Goal: Task Accomplishment & Management: Manage account settings

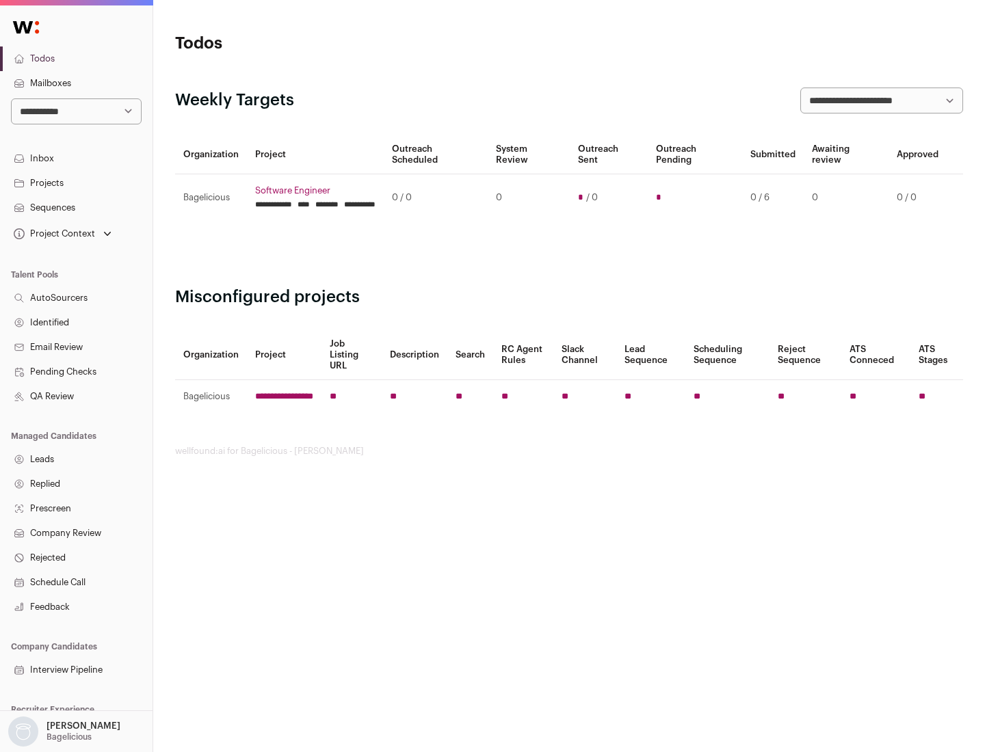
click at [76, 183] on link "Projects" at bounding box center [76, 183] width 153 height 25
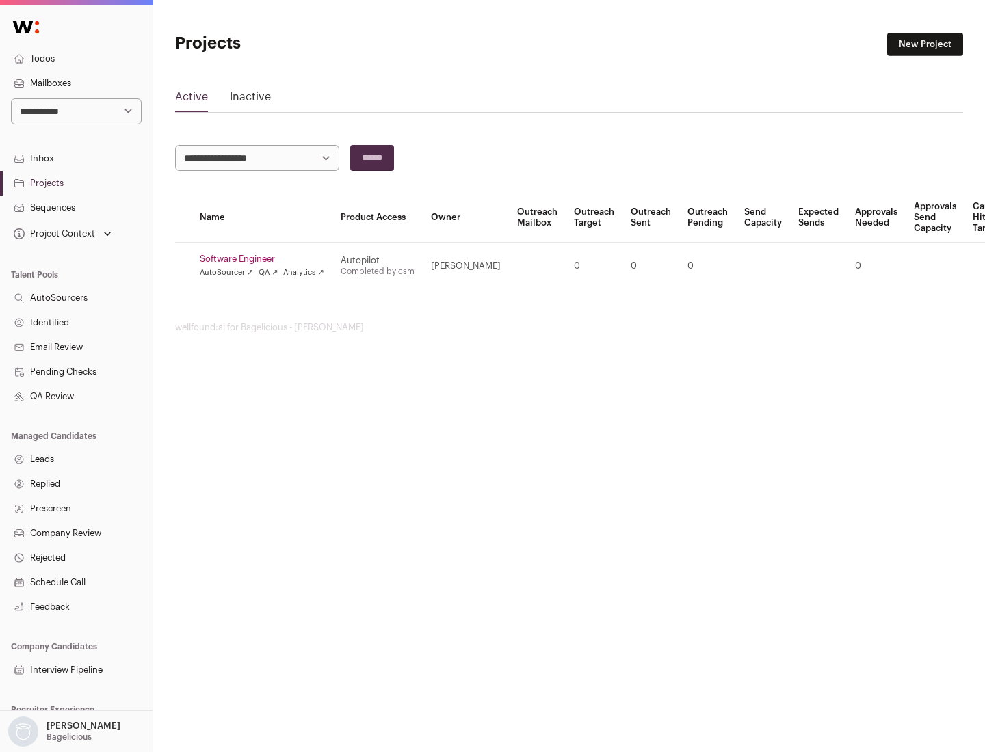
click at [266, 259] on link "Software Engineer" at bounding box center [262, 259] width 124 height 11
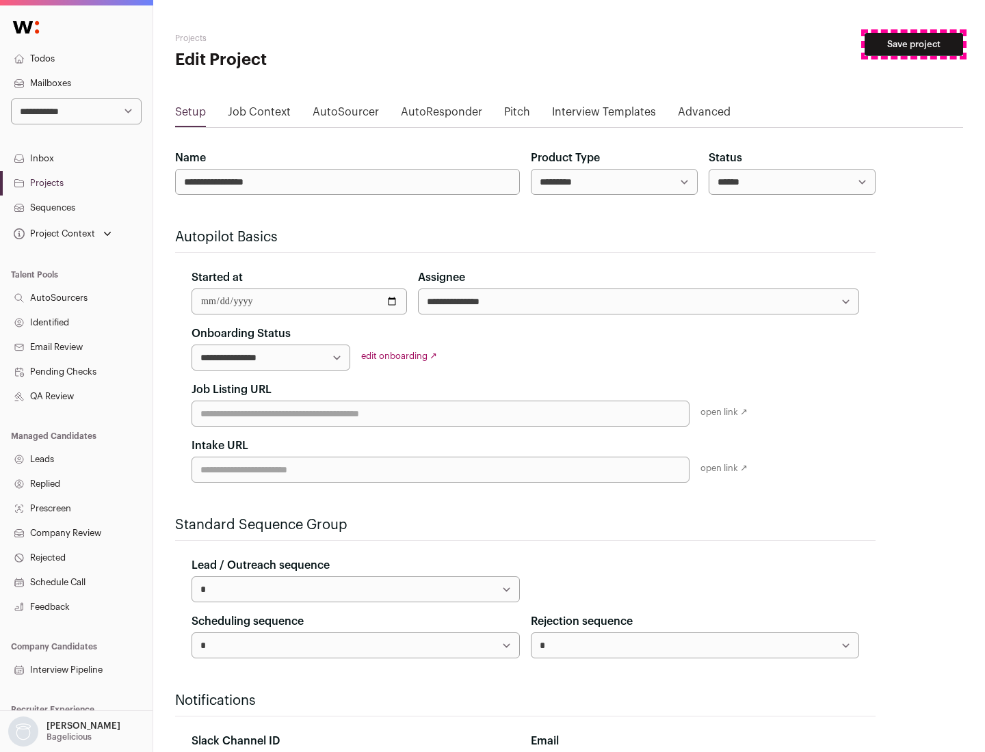
click at [914, 44] on button "Save project" at bounding box center [913, 44] width 98 height 23
